Goal: Information Seeking & Learning: Understand process/instructions

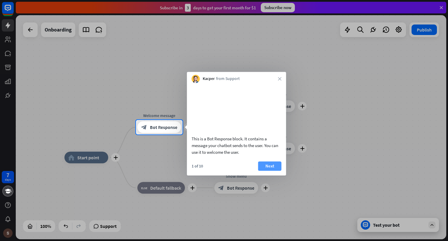
click at [269, 171] on button "Next" at bounding box center [269, 165] width 23 height 9
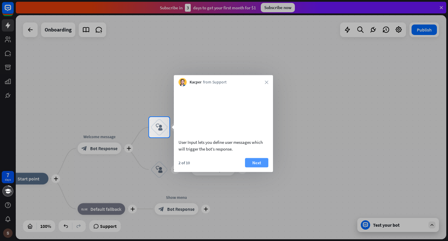
click at [260, 167] on button "Next" at bounding box center [256, 162] width 23 height 9
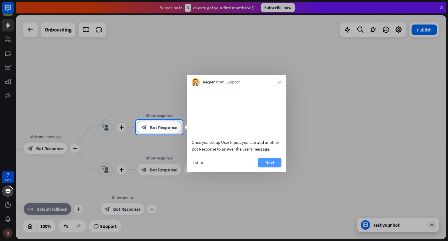
click at [268, 167] on button "Next" at bounding box center [269, 162] width 23 height 9
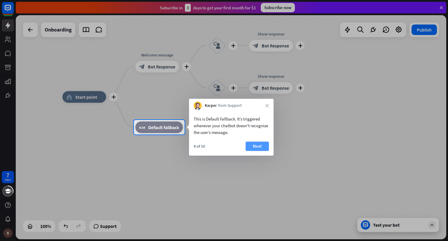
click at [256, 146] on button "Next" at bounding box center [257, 146] width 23 height 9
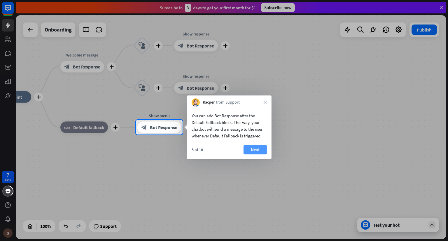
click at [253, 150] on button "Next" at bounding box center [255, 149] width 23 height 9
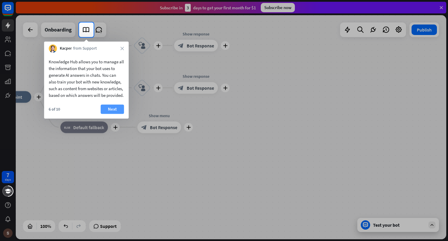
click at [109, 114] on button "Next" at bounding box center [112, 108] width 23 height 9
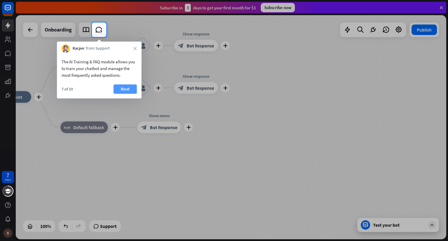
click at [127, 92] on button "Next" at bounding box center [124, 88] width 23 height 9
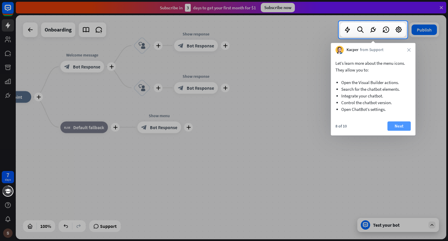
click at [400, 125] on button "Next" at bounding box center [398, 125] width 23 height 9
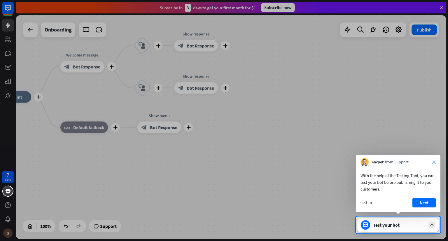
click at [434, 162] on icon "close" at bounding box center [434, 162] width 4 height 4
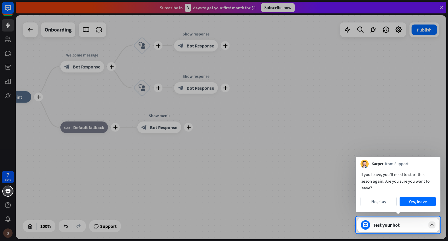
click at [411, 223] on div "Test your bot" at bounding box center [399, 225] width 53 height 6
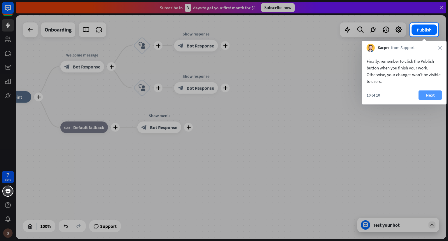
click at [431, 96] on button "Next" at bounding box center [430, 94] width 23 height 9
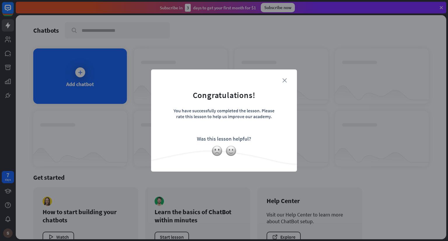
click at [285, 80] on icon "close" at bounding box center [284, 80] width 4 height 4
